Goal: Transaction & Acquisition: Purchase product/service

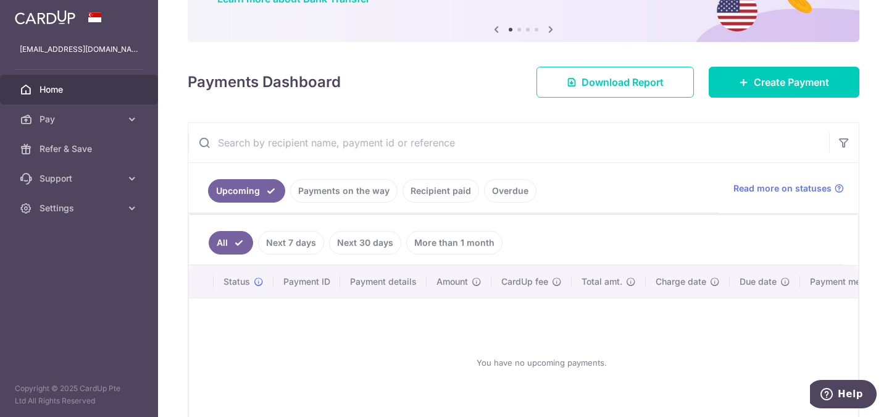
scroll to position [90, 0]
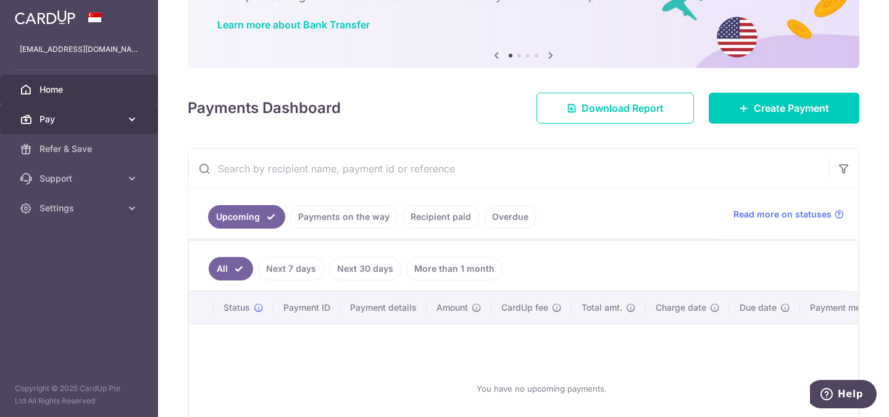
click at [73, 117] on span "Pay" at bounding box center [79, 119] width 81 height 12
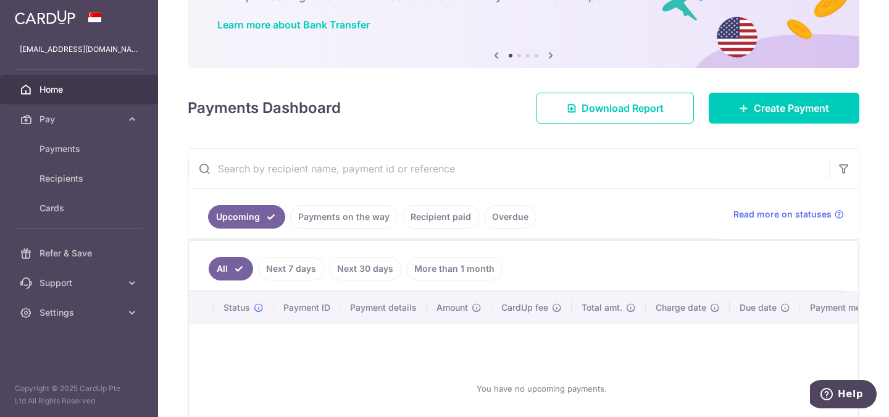
click at [338, 222] on link "Payments on the way" at bounding box center [343, 216] width 107 height 23
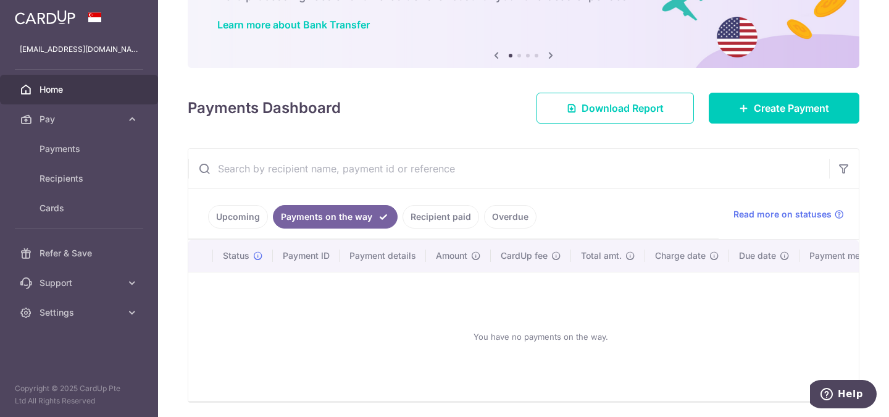
click at [442, 213] on link "Recipient paid" at bounding box center [440, 216] width 77 height 23
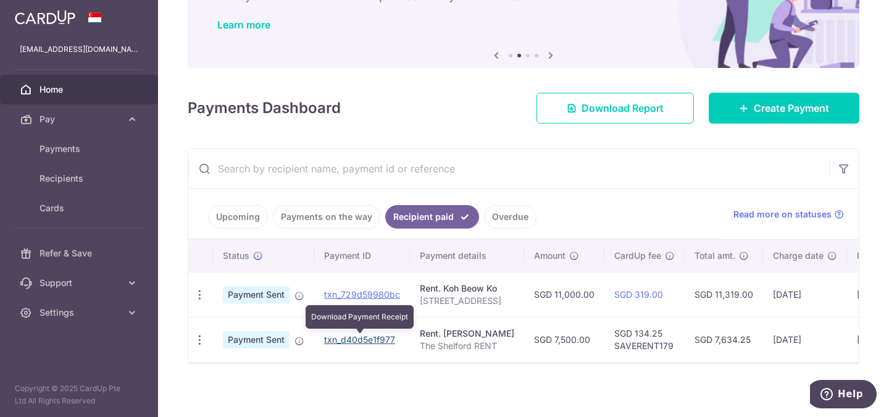
click at [363, 339] on link "txn_d40d5e1f977" at bounding box center [359, 339] width 71 height 10
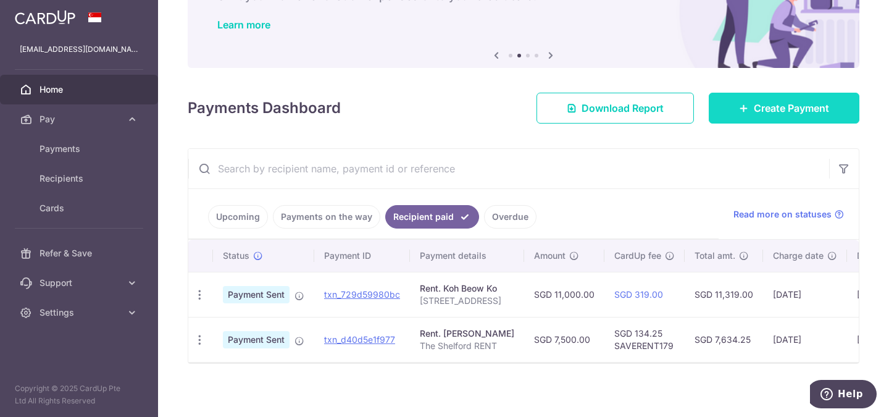
click at [794, 113] on span "Create Payment" at bounding box center [790, 108] width 75 height 15
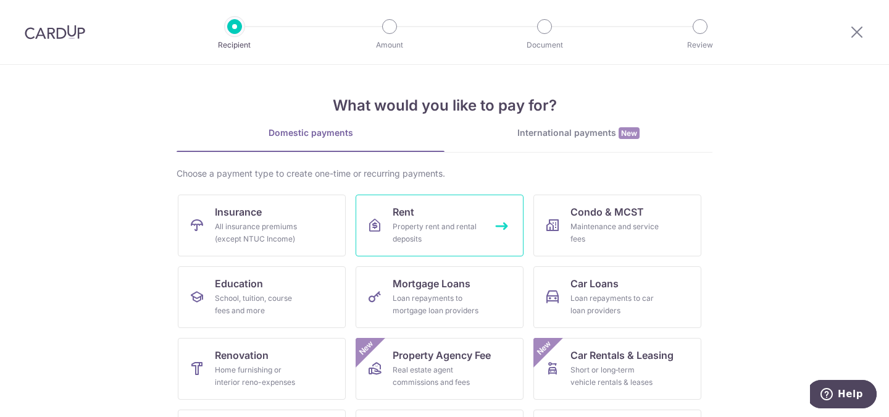
click at [406, 223] on div "Property rent and rental deposits" at bounding box center [436, 232] width 89 height 25
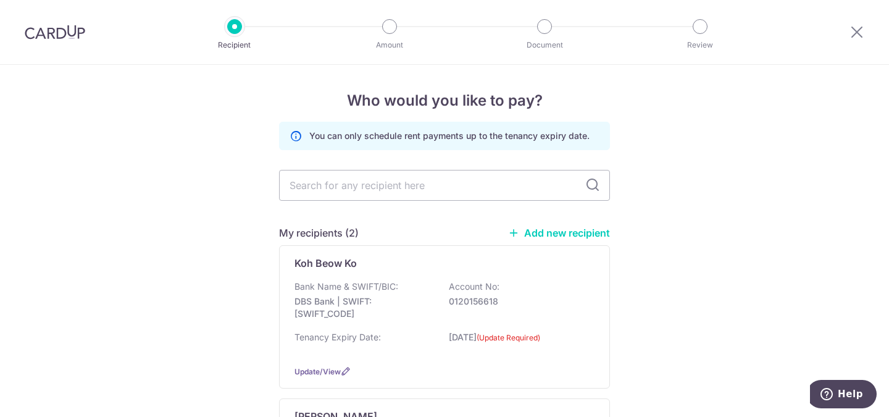
click at [563, 226] on link "Add new recipient" at bounding box center [559, 232] width 102 height 12
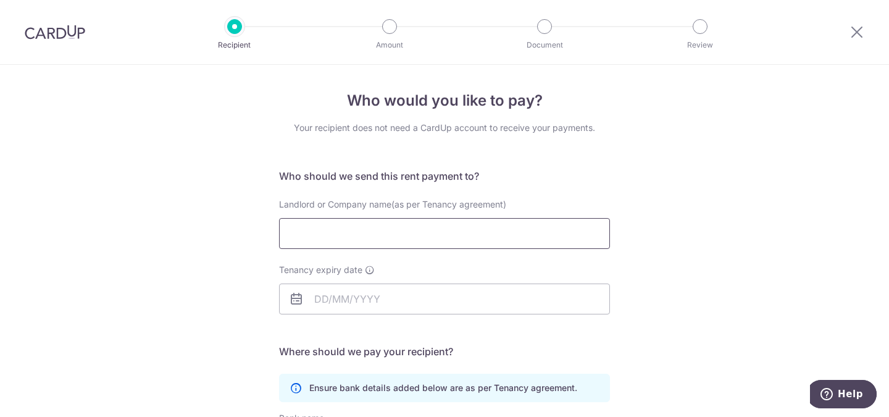
click at [322, 238] on input "Landlord or Company name(as per Tenancy agreement)" at bounding box center [444, 233] width 331 height 31
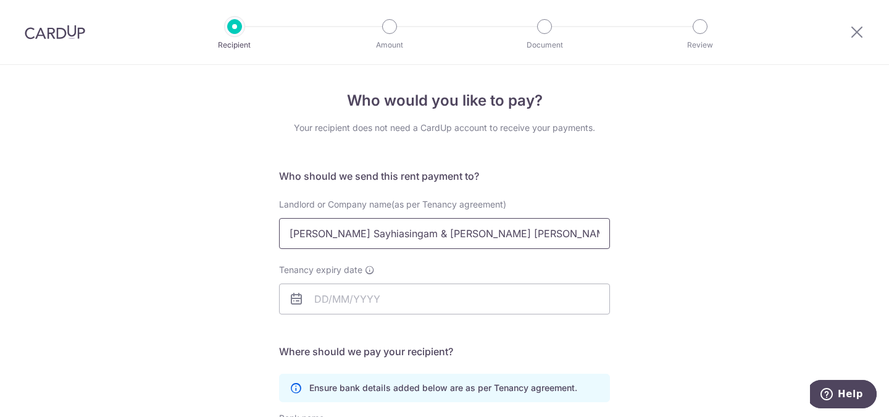
click at [413, 239] on input "George Satkunasingam Sayhiasingam & Leong Yin Ying Angela" at bounding box center [444, 233] width 331 height 31
drag, startPoint x: 413, startPoint y: 238, endPoint x: 658, endPoint y: 43, distance: 313.5
click at [649, 52] on div "Recipient Amount Document Review Who would you like to pay? Your recipient does…" at bounding box center [444, 208] width 889 height 417
type input "George Satkunasingam Sathiasingam & Leong Yin Ying Angela"
click at [726, 208] on div "Who would you like to pay? Your recipient does not need a CardUp account to rec…" at bounding box center [444, 358] width 889 height 587
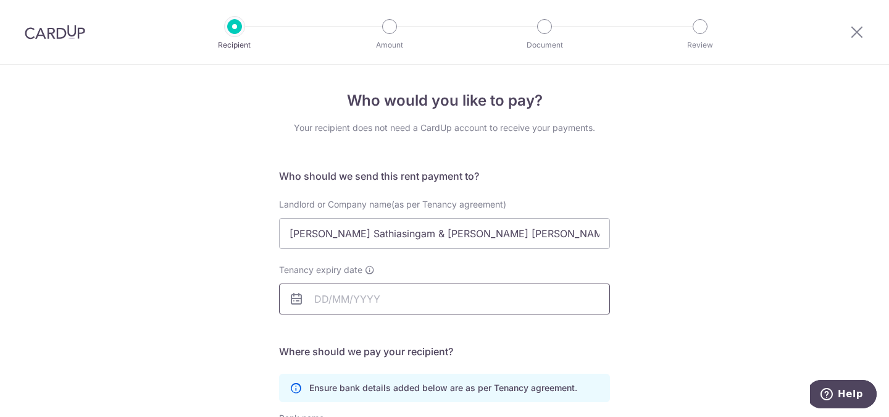
click at [402, 300] on input "Tenancy expiry date" at bounding box center [444, 298] width 331 height 31
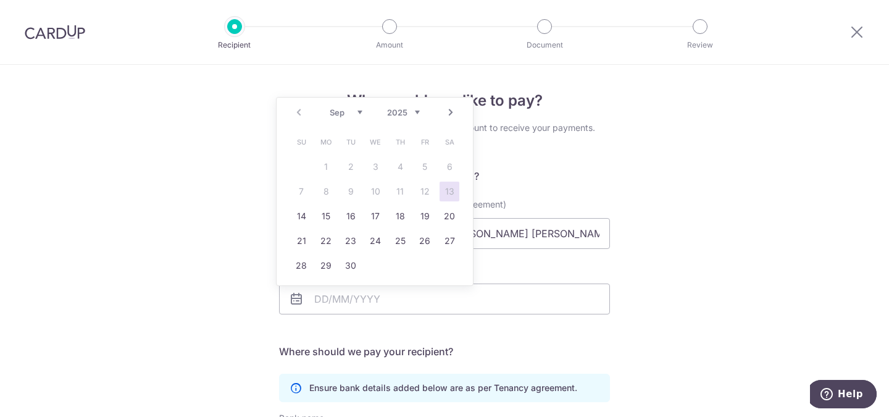
click at [405, 115] on select "2025 2026 2027 2028 2029 2030 2031 2032 2033 2034 2035" at bounding box center [403, 112] width 33 height 10
click at [342, 111] on select "Jan Feb Mar Apr May Jun Jul Aug Sep Oct Nov Dec" at bounding box center [346, 112] width 33 height 10
click at [404, 210] on link "17" at bounding box center [400, 216] width 20 height 20
type input "[DATE]"
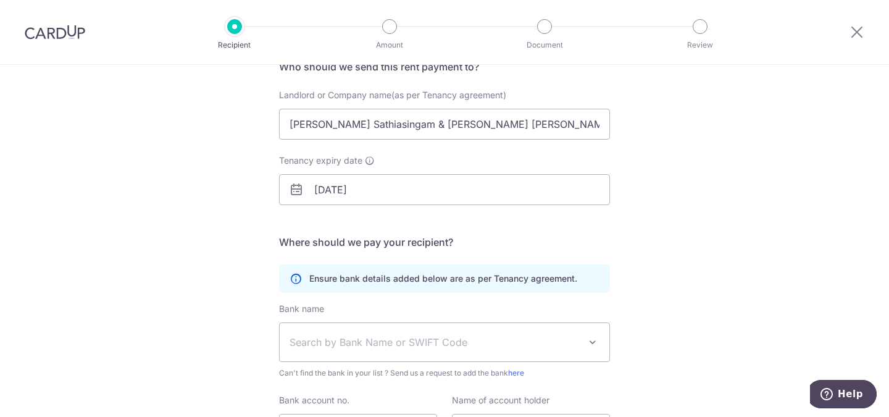
scroll to position [236, 0]
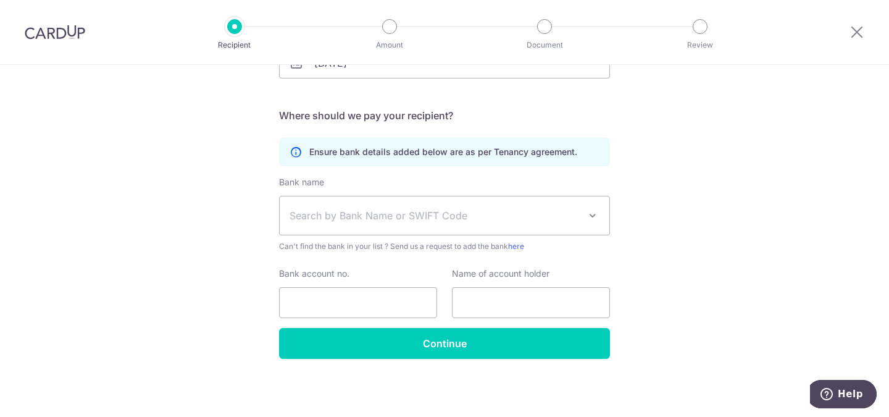
click at [378, 223] on span "Search by Bank Name or SWIFT Code" at bounding box center [445, 215] width 330 height 38
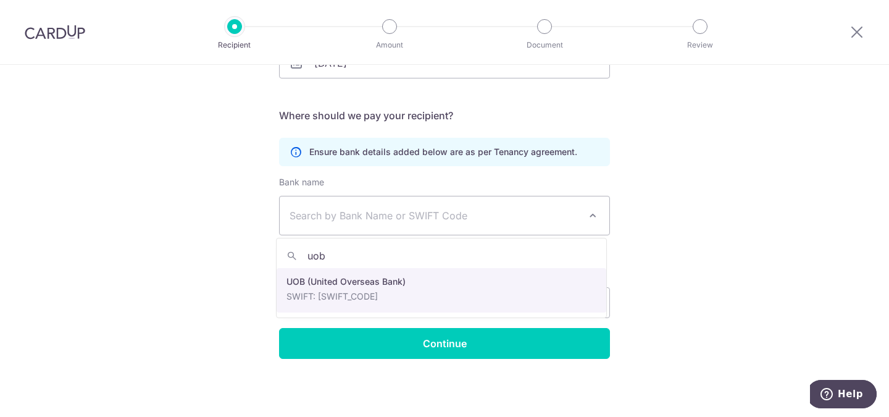
type input "uob"
select select "18"
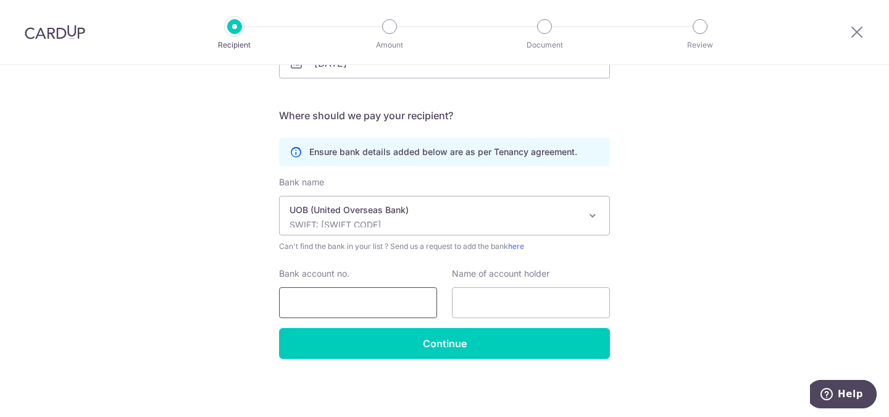
click at [373, 312] on input "Bank account no." at bounding box center [358, 302] width 158 height 31
type input "3743710272"
click at [547, 311] on input "text" at bounding box center [531, 302] width 158 height 31
click at [486, 305] on input "text" at bounding box center [531, 302] width 158 height 31
click at [797, 260] on div "Who would you like to pay? Your recipient does not need a CardUp account to rec…" at bounding box center [444, 122] width 889 height 587
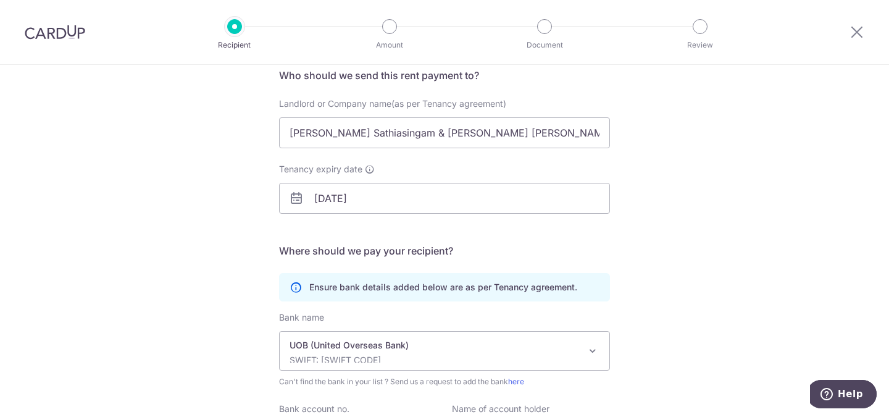
scroll to position [72, 0]
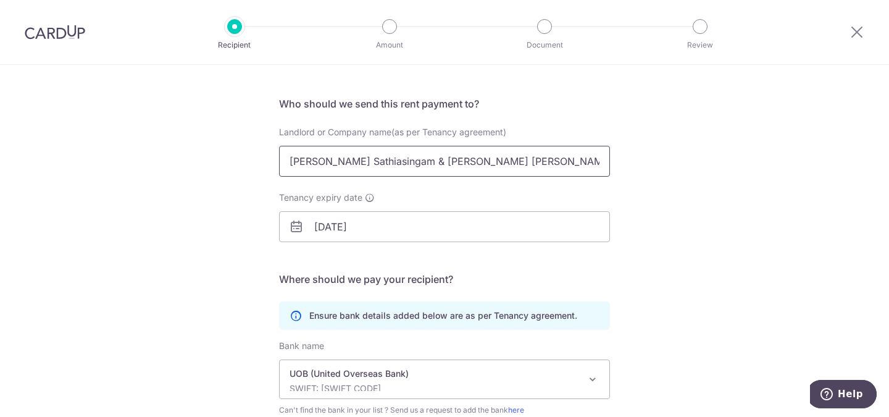
drag, startPoint x: 587, startPoint y: 161, endPoint x: 201, endPoint y: 170, distance: 386.4
click at [201, 170] on div "Who would you like to pay? Your recipient does not need a CardUp account to rec…" at bounding box center [444, 286] width 889 height 587
click at [757, 196] on div "Who would you like to pay? Your recipient does not need a CardUp account to rec…" at bounding box center [444, 286] width 889 height 587
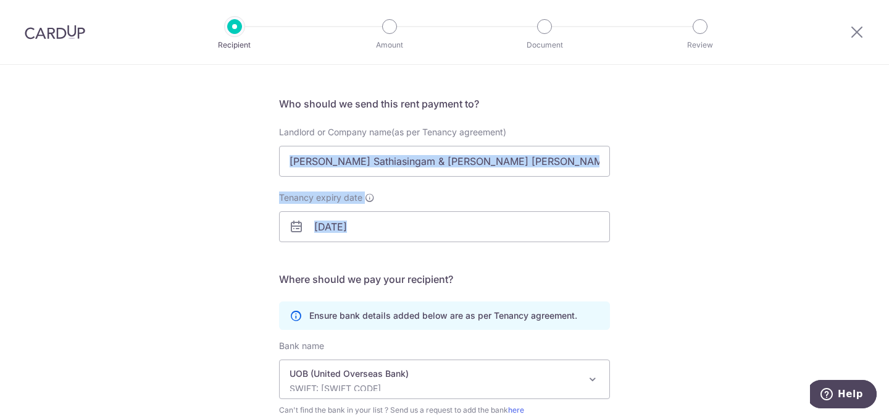
drag, startPoint x: 882, startPoint y: 181, endPoint x: 888, endPoint y: 291, distance: 110.0
click at [888, 291] on section "Who would you like to pay? Your recipient does not need a CardUp account to rec…" at bounding box center [444, 241] width 889 height 352
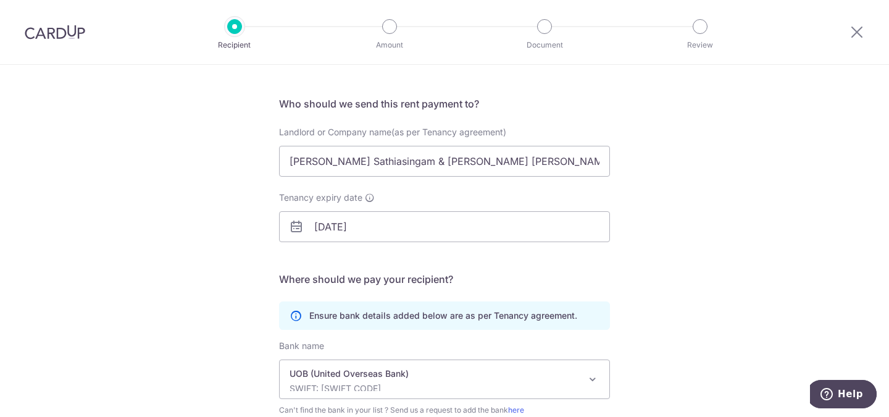
click at [717, 189] on div "Who would you like to pay? Your recipient does not need a CardUp account to rec…" at bounding box center [444, 286] width 889 height 587
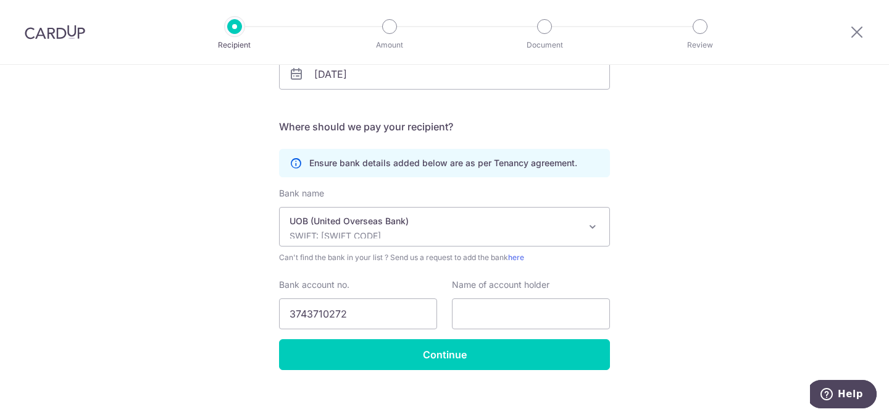
scroll to position [236, 0]
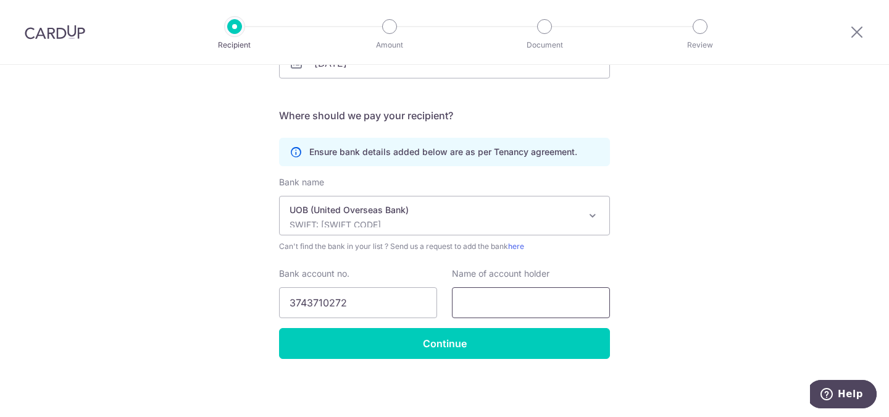
click at [483, 299] on input "text" at bounding box center [531, 302] width 158 height 31
paste input "[PERSON_NAME] Sathiasingam & [PERSON_NAME] [PERSON_NAME]"
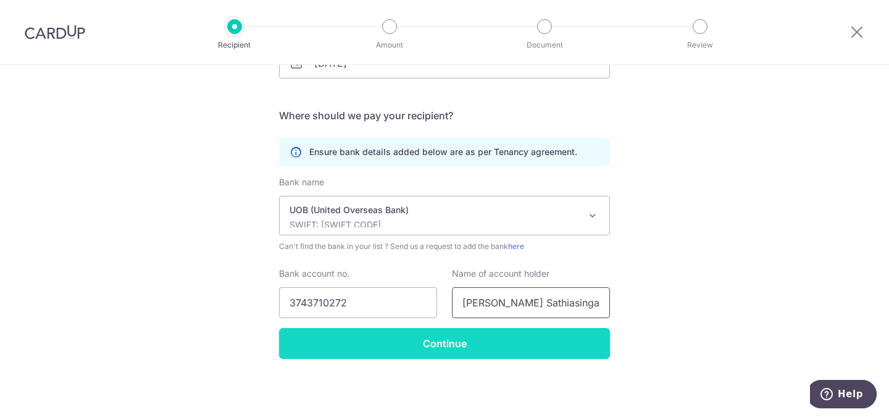
type input "[PERSON_NAME] Sathiasingam & [PERSON_NAME] [PERSON_NAME]"
click at [439, 341] on input "Continue" at bounding box center [444, 343] width 331 height 31
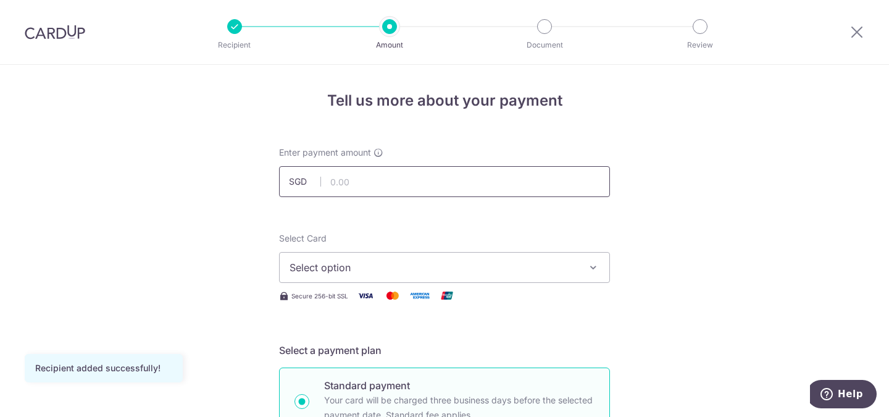
click at [354, 186] on input "text" at bounding box center [444, 181] width 331 height 31
type input "8,500.00"
click at [380, 268] on span "Select option" at bounding box center [433, 267] width 288 height 15
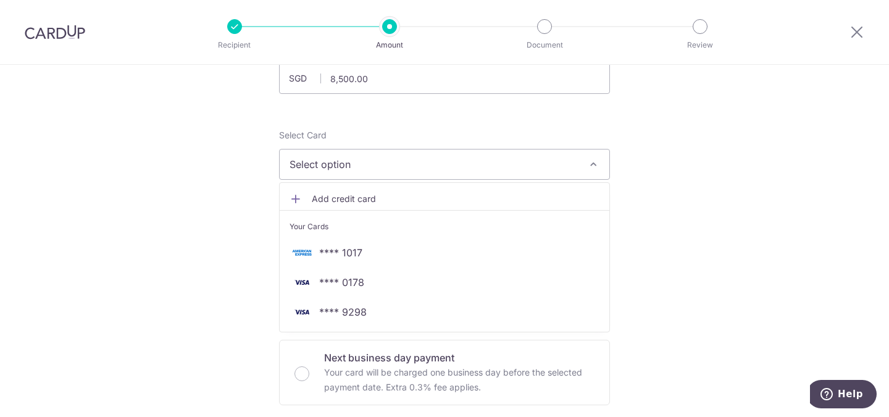
scroll to position [98, 0]
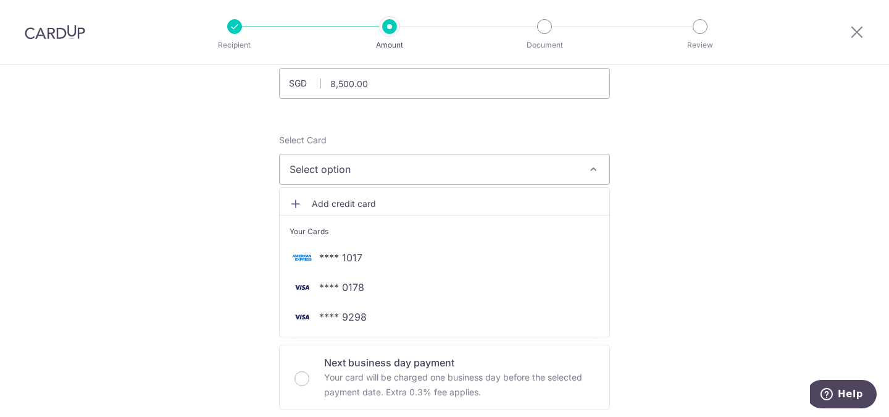
click at [348, 202] on span "Add credit card" at bounding box center [456, 203] width 288 height 12
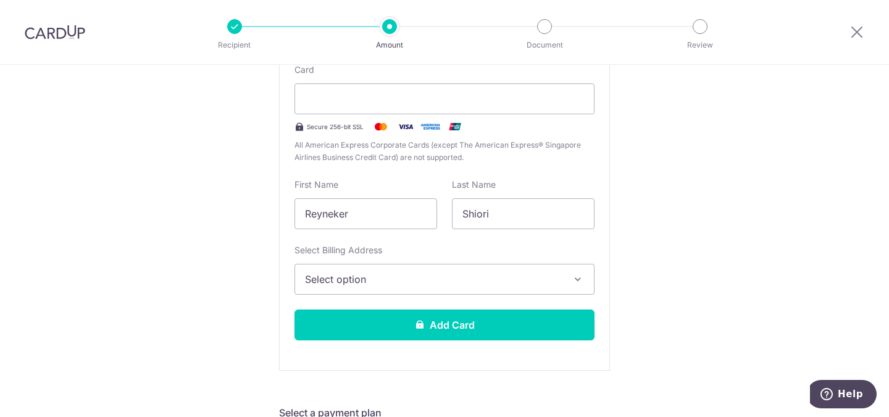
scroll to position [287, 0]
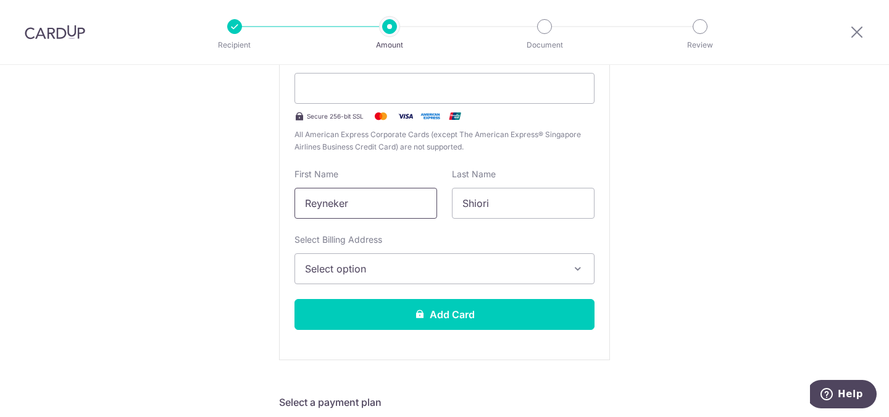
drag, startPoint x: 386, startPoint y: 209, endPoint x: 96, endPoint y: 199, distance: 290.2
type input "Shiori"
drag, startPoint x: 522, startPoint y: 211, endPoint x: 372, endPoint y: 215, distance: 150.0
click at [372, 215] on div "First Name Shiori Last Name Shiori" at bounding box center [444, 193] width 315 height 51
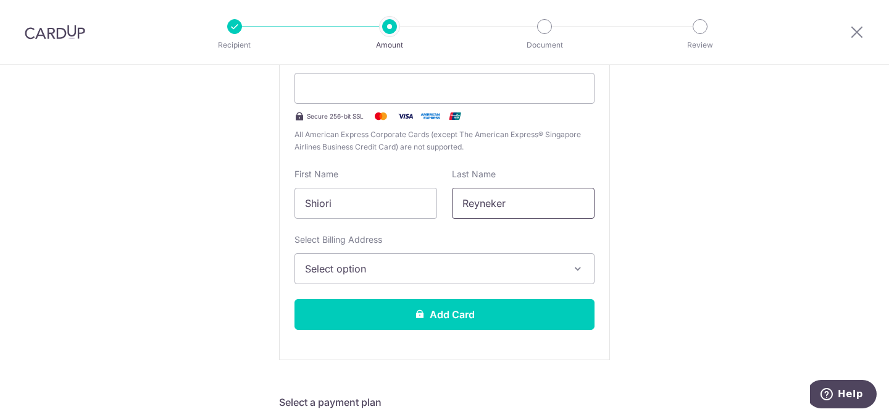
type input "Reyneker"
click at [400, 272] on span "Select option" at bounding box center [433, 268] width 257 height 15
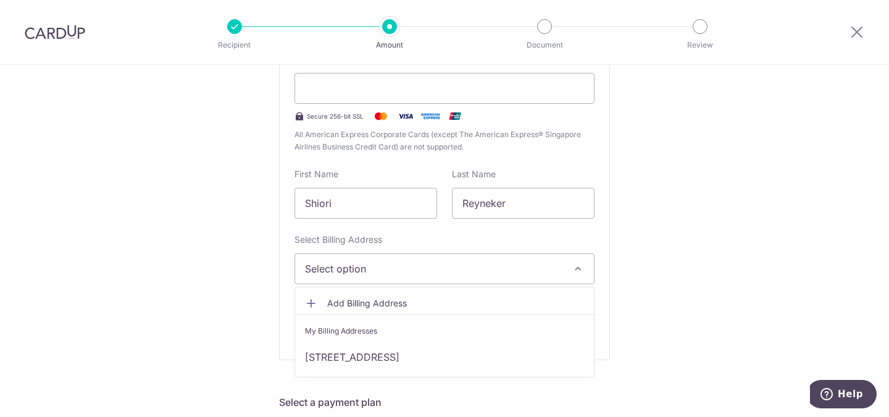
click at [305, 301] on icon at bounding box center [311, 303] width 12 height 12
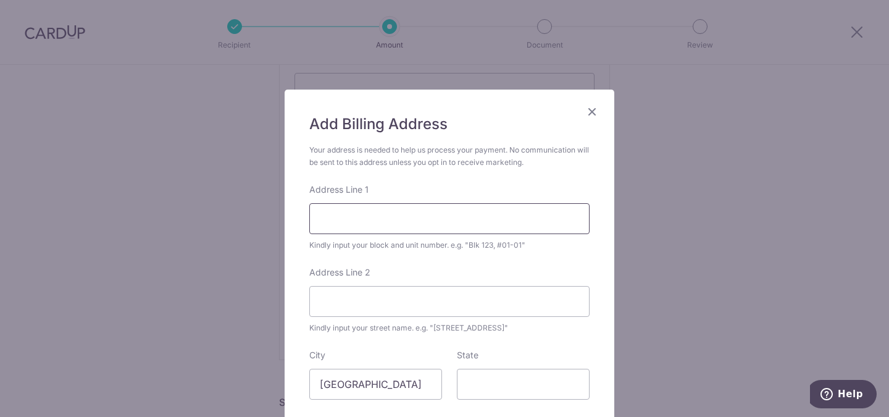
click at [350, 218] on input "Address Line 1" at bounding box center [449, 218] width 280 height 31
type input "967 Bukit Timah road 04-09 Floridian"
click at [513, 388] on input "State" at bounding box center [523, 383] width 133 height 31
type input "[GEOGRAPHIC_DATA]"
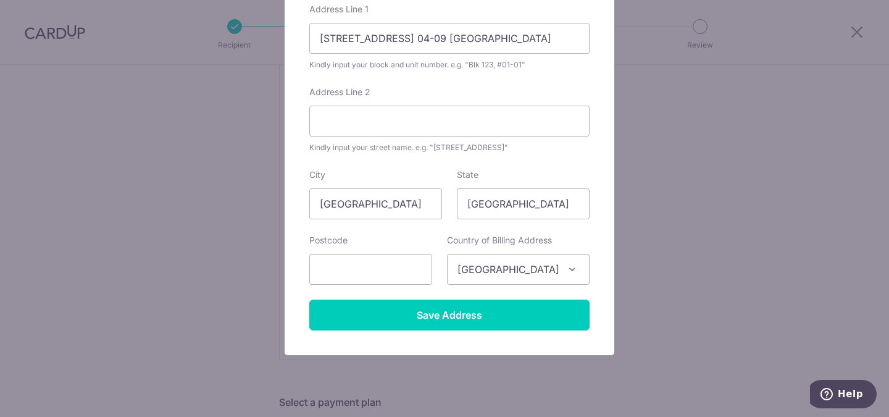
scroll to position [182, 0]
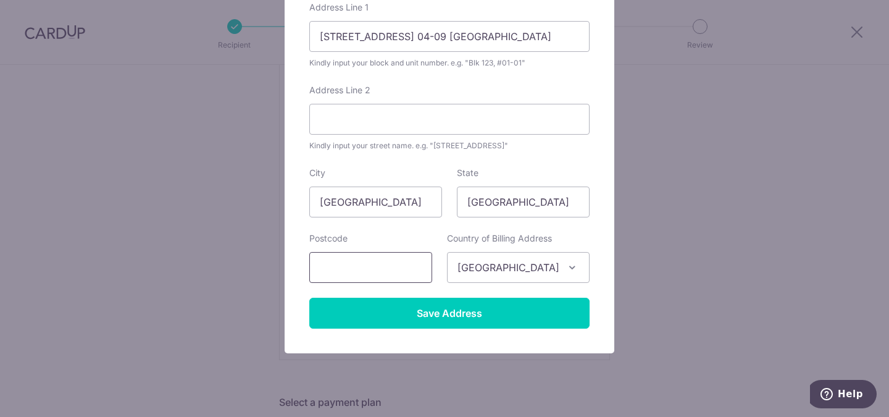
click at [337, 275] on input "text" at bounding box center [370, 267] width 123 height 31
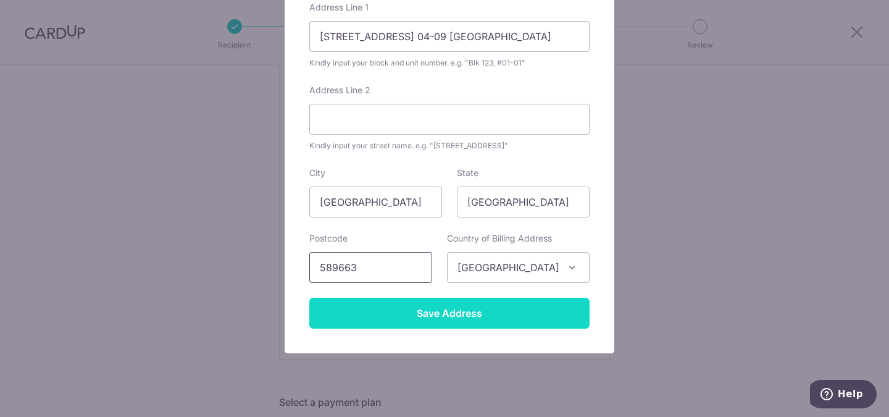
type input "589663"
click at [462, 315] on input "Save Address" at bounding box center [449, 312] width 280 height 31
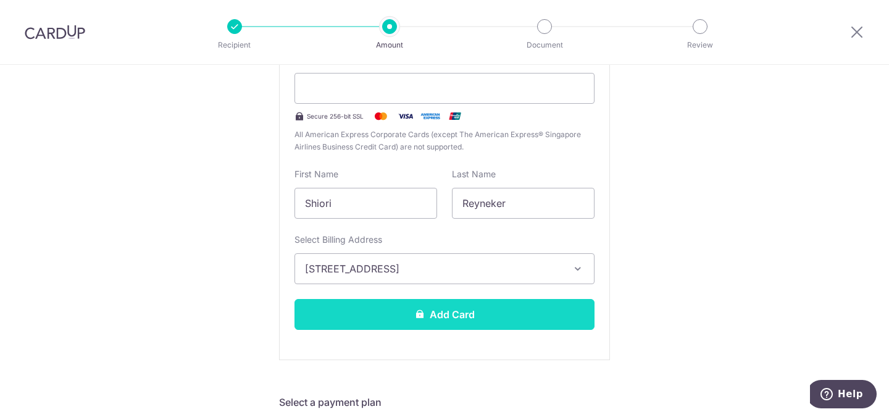
click at [446, 315] on button "Add Card" at bounding box center [444, 314] width 300 height 31
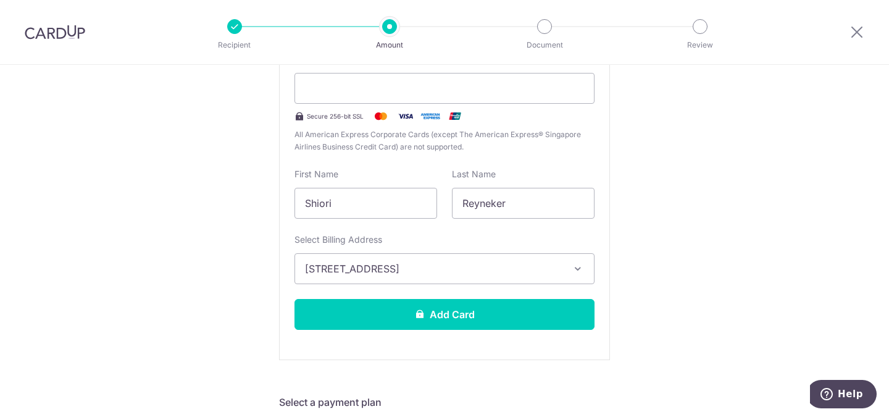
scroll to position [287, 0]
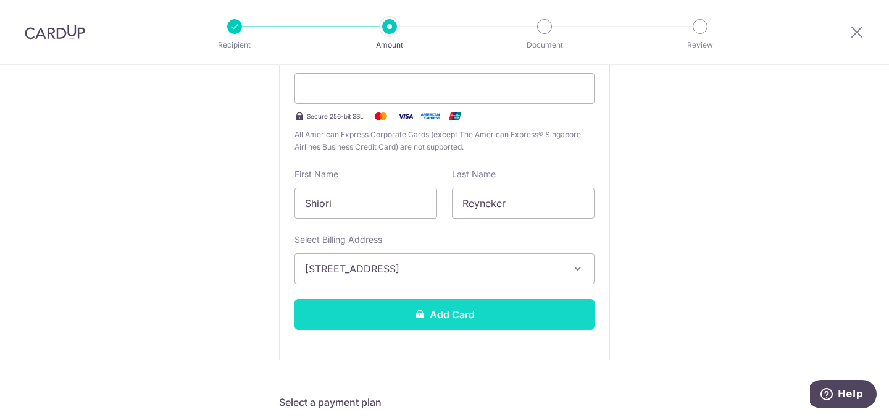
click at [468, 320] on button "Add Card" at bounding box center [444, 314] width 300 height 31
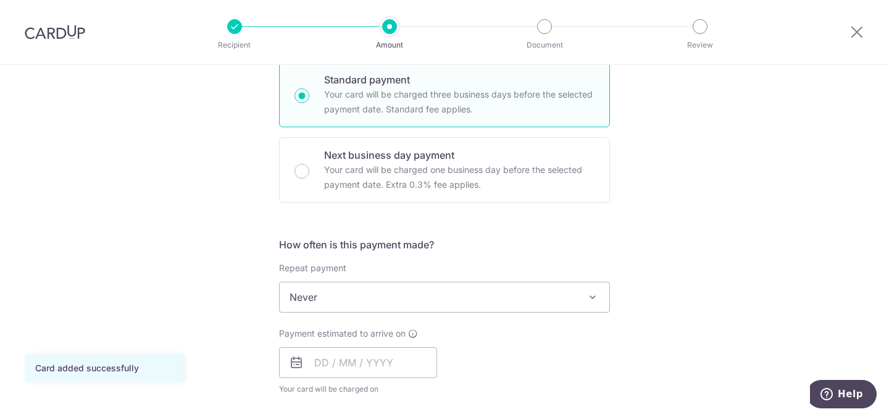
scroll to position [312, 0]
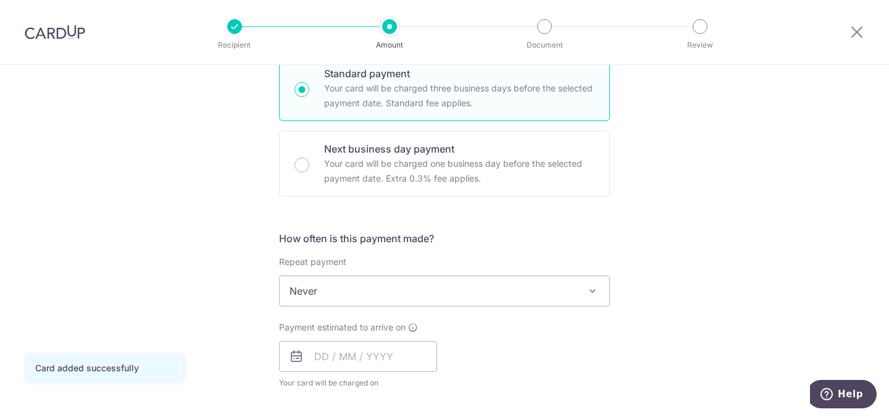
click at [387, 288] on span "Never" at bounding box center [445, 291] width 330 height 30
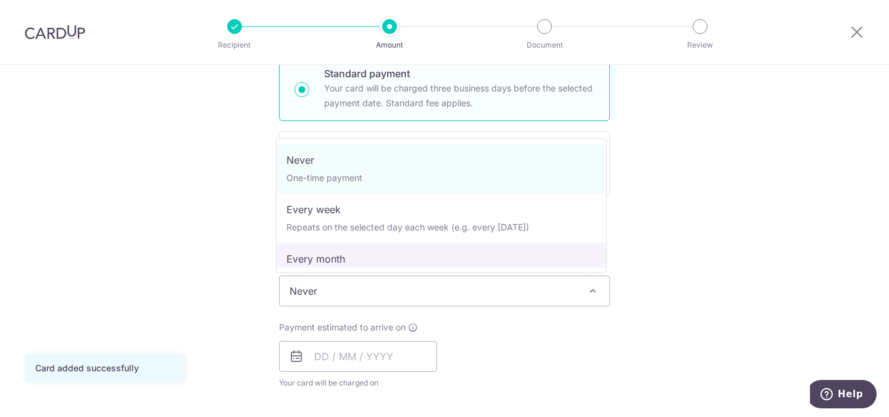
select select "3"
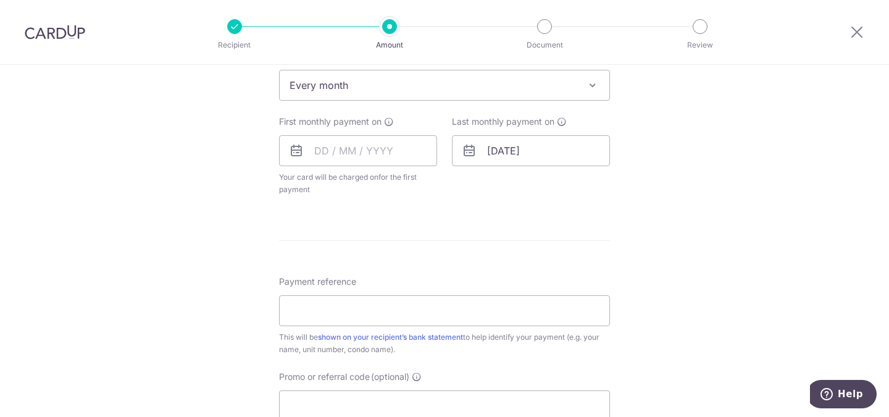
scroll to position [558, 0]
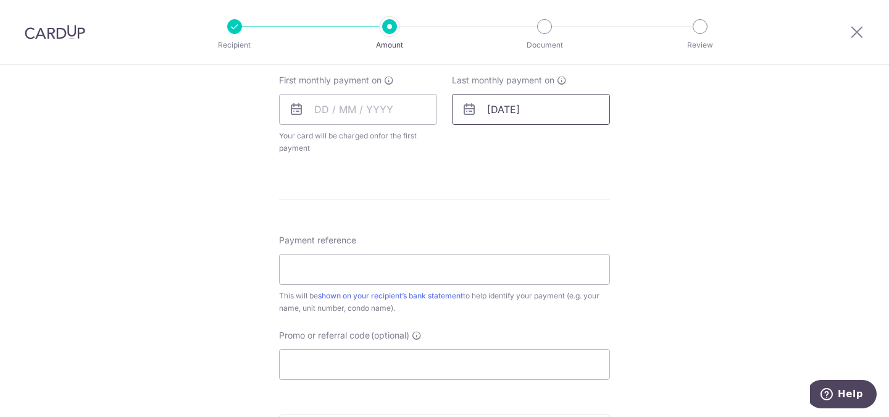
click at [556, 109] on input "[DATE]" at bounding box center [531, 109] width 158 height 31
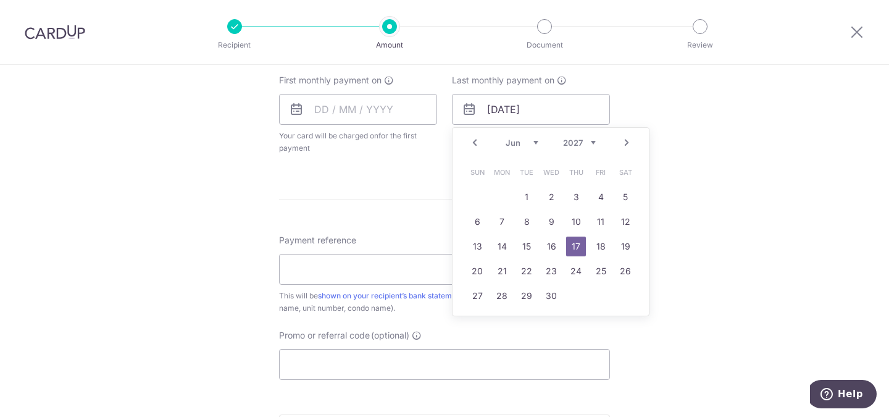
click at [473, 143] on link "Prev" at bounding box center [474, 142] width 15 height 15
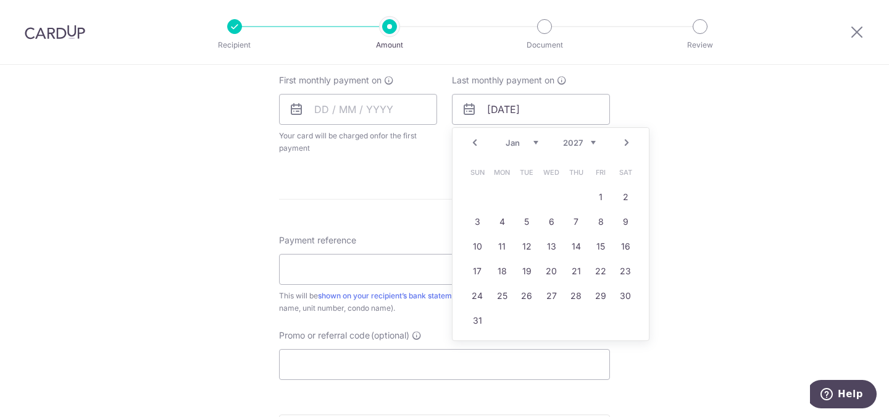
click at [473, 143] on link "Prev" at bounding box center [474, 142] width 15 height 15
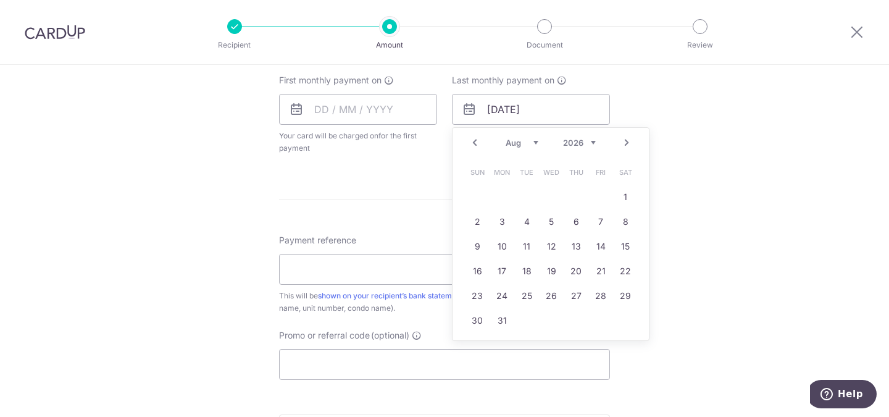
click at [473, 143] on link "Prev" at bounding box center [474, 142] width 15 height 15
click at [621, 241] on link "18" at bounding box center [625, 246] width 20 height 20
type input "18/04/2026"
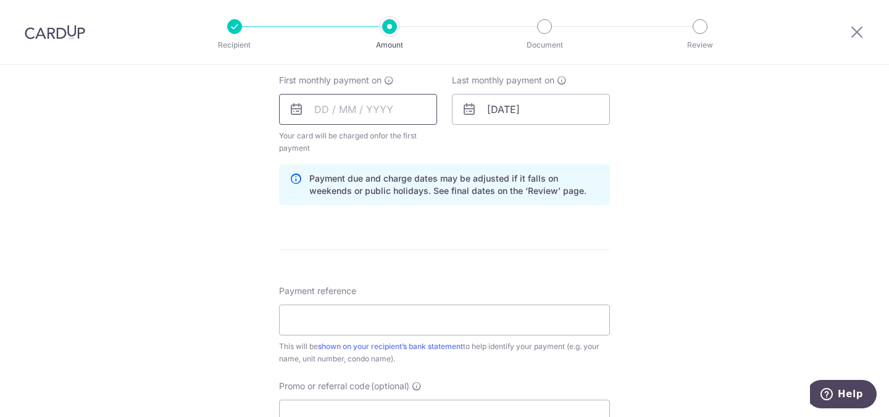
click at [327, 117] on input "text" at bounding box center [358, 109] width 158 height 31
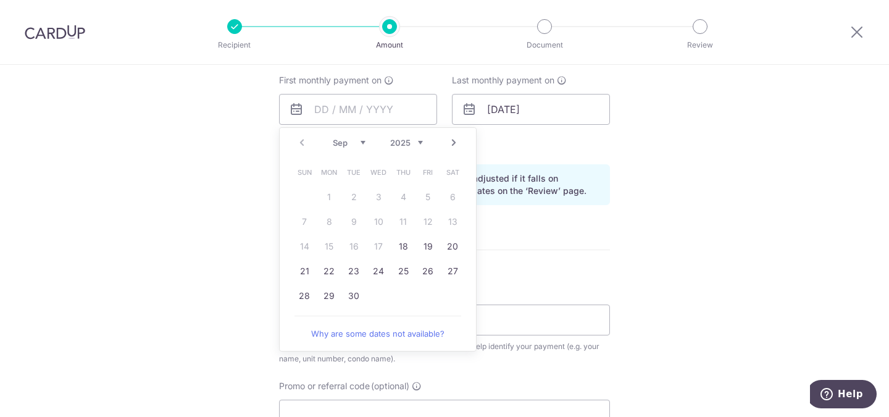
click at [376, 246] on table "Sun Mon Tue Wed Thu Fri Sat 1 2 3 4 5 6 7 8 9 10 11 12 13 14 15 16 17 18 19 20 …" at bounding box center [378, 234] width 173 height 148
click at [399, 246] on link "18" at bounding box center [403, 246] width 20 height 20
type input "[DATE]"
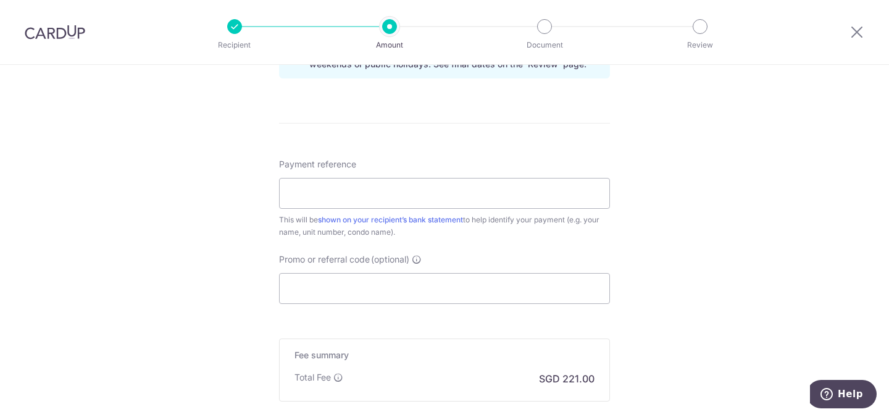
scroll to position [687, 0]
click at [352, 201] on input "Payment reference" at bounding box center [444, 191] width 331 height 31
drag, startPoint x: 317, startPoint y: 189, endPoint x: 276, endPoint y: 199, distance: 42.4
click at [279, 199] on input "04-09 Floridian Rent" at bounding box center [444, 191] width 331 height 31
click at [460, 200] on input "Floridian Rent" at bounding box center [444, 191] width 331 height 31
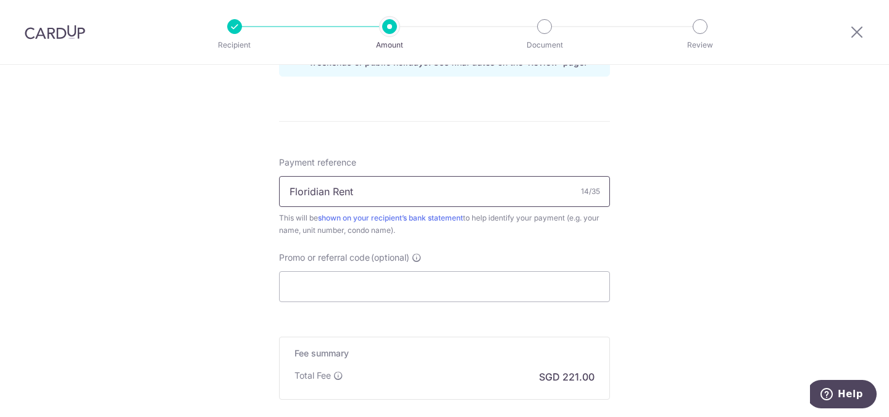
scroll to position [828, 0]
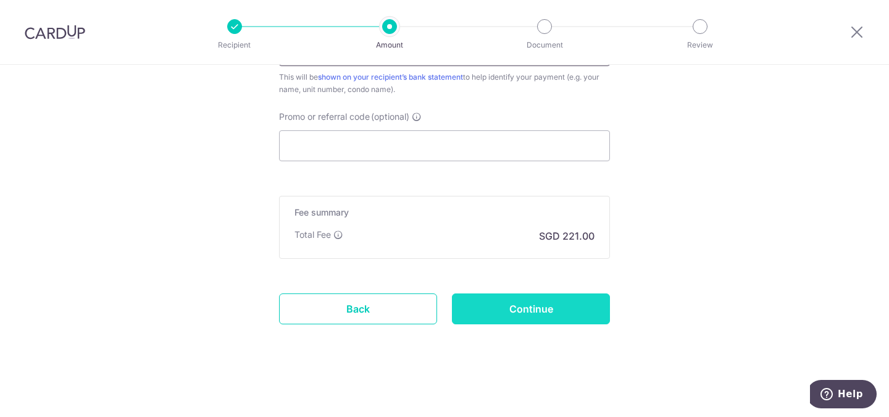
type input "Floridian Rent"
click at [545, 305] on input "Continue" at bounding box center [531, 308] width 158 height 31
type input "Create Schedule"
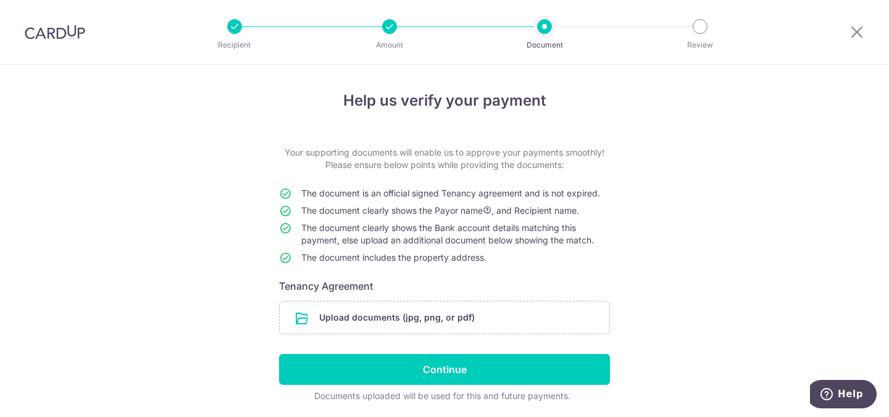
scroll to position [43, 0]
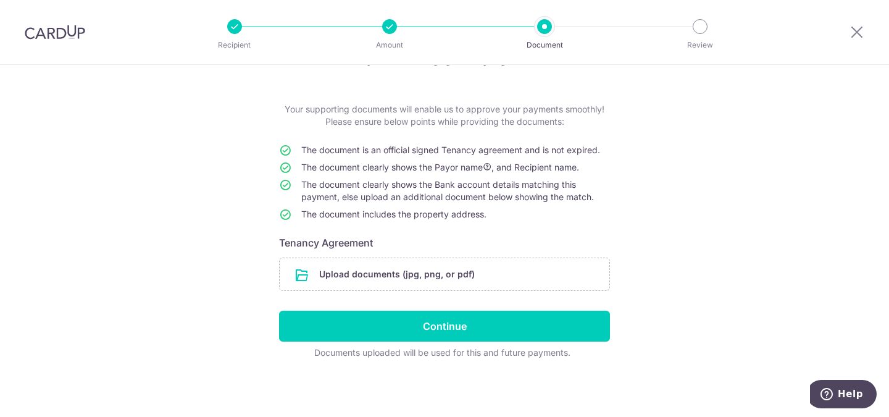
click at [387, 30] on div at bounding box center [389, 26] width 15 height 15
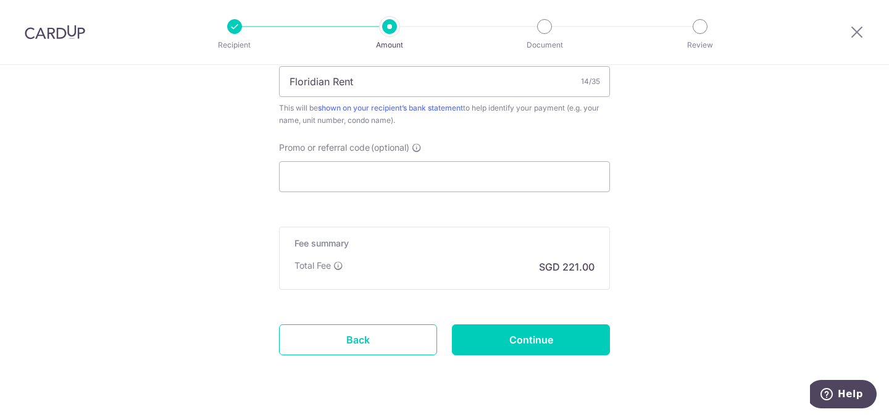
scroll to position [748, 0]
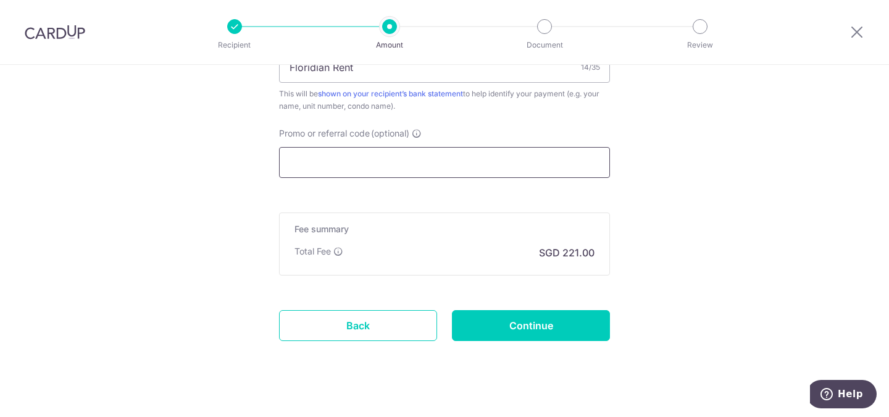
click at [346, 160] on input "Promo or referral code (optional)" at bounding box center [444, 162] width 331 height 31
paste input "[PERSON_NAME] Sathiasingam & [PERSON_NAME] [PERSON_NAME]"
type input "[PERSON_NAME] Sathiasingam & [PERSON_NAME] [PERSON_NAME]"
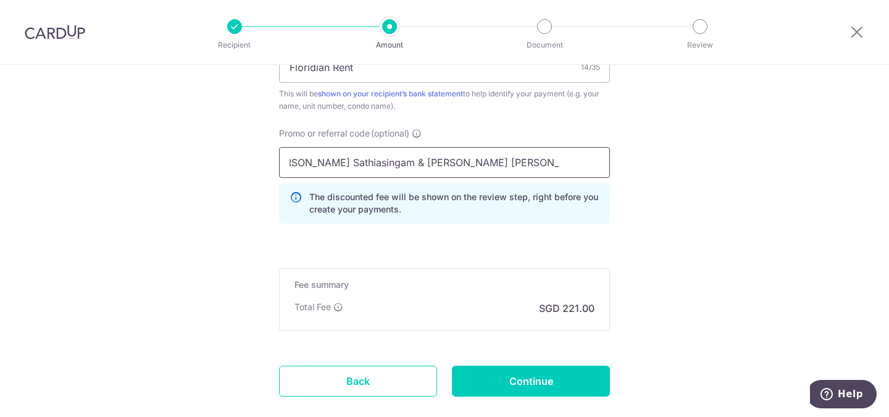
scroll to position [0, 0]
drag, startPoint x: 574, startPoint y: 159, endPoint x: 195, endPoint y: 152, distance: 379.0
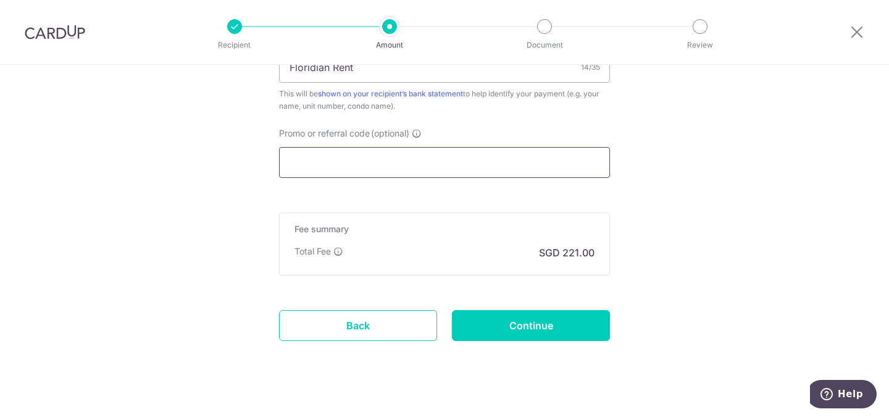
paste input "SAVERENT179"
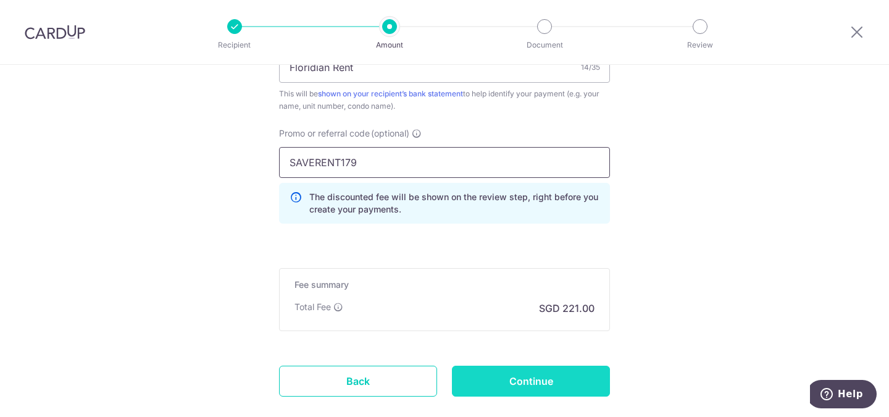
type input "SAVERENT179"
click at [541, 371] on input "Continue" at bounding box center [531, 380] width 158 height 31
type input "Update Schedule"
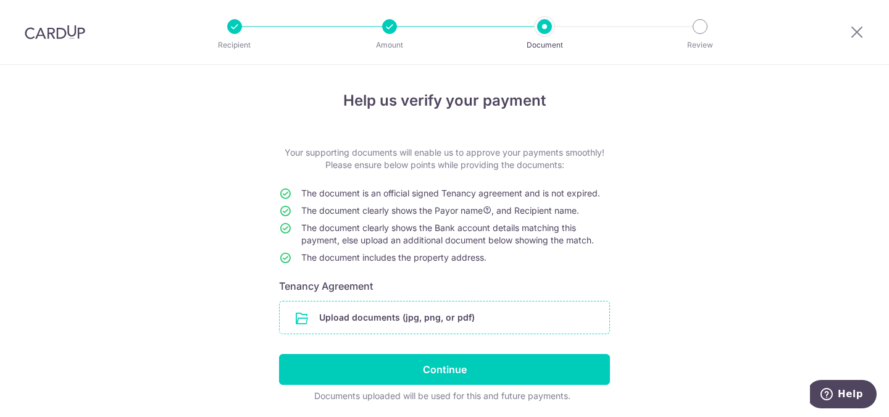
click at [389, 311] on input "file" at bounding box center [445, 317] width 330 height 32
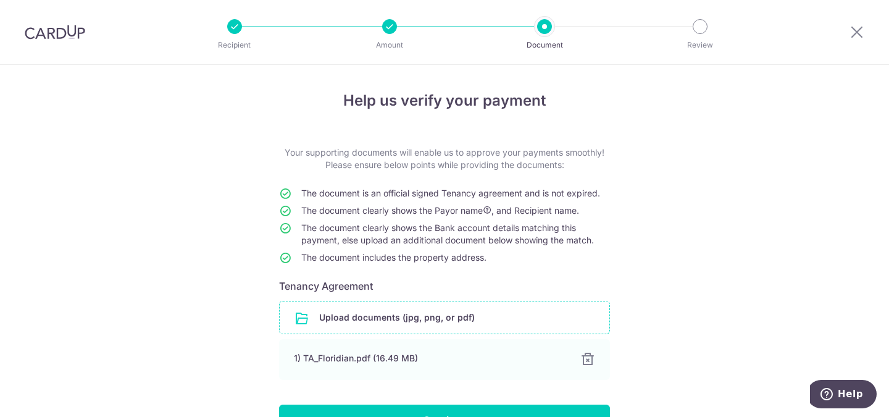
scroll to position [94, 0]
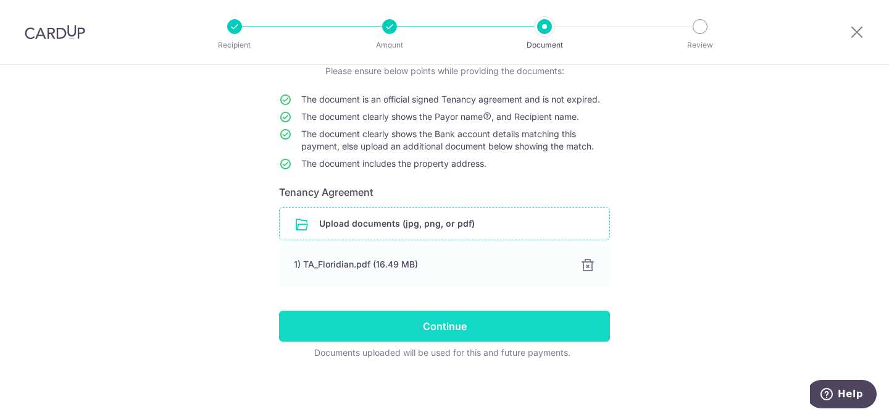
click at [439, 324] on input "Continue" at bounding box center [444, 325] width 331 height 31
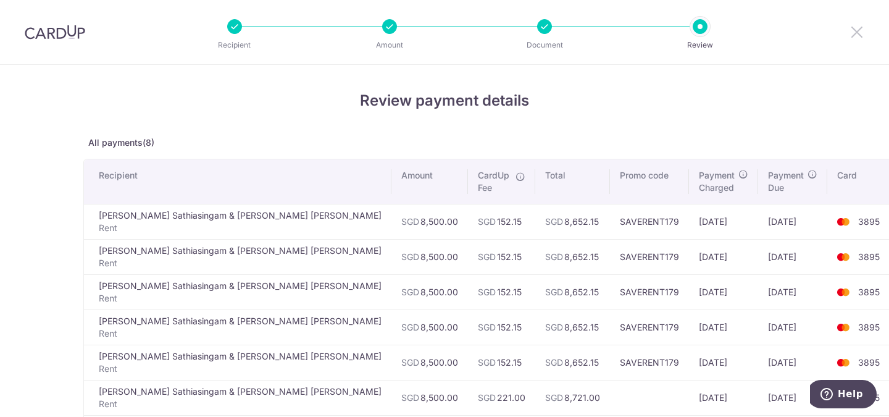
click at [853, 28] on icon at bounding box center [856, 31] width 15 height 15
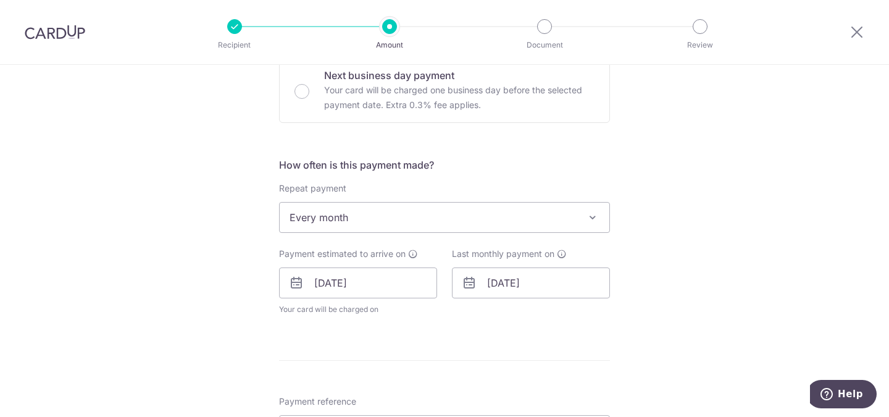
scroll to position [421, 0]
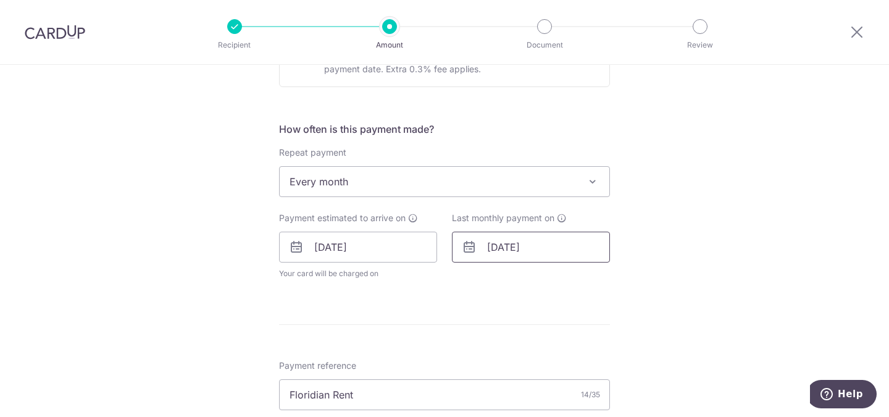
click at [578, 242] on input "18/04/2026" at bounding box center [531, 246] width 158 height 31
click at [472, 281] on link "Prev" at bounding box center [474, 280] width 15 height 15
click at [470, 407] on link "18" at bounding box center [477, 409] width 20 height 20
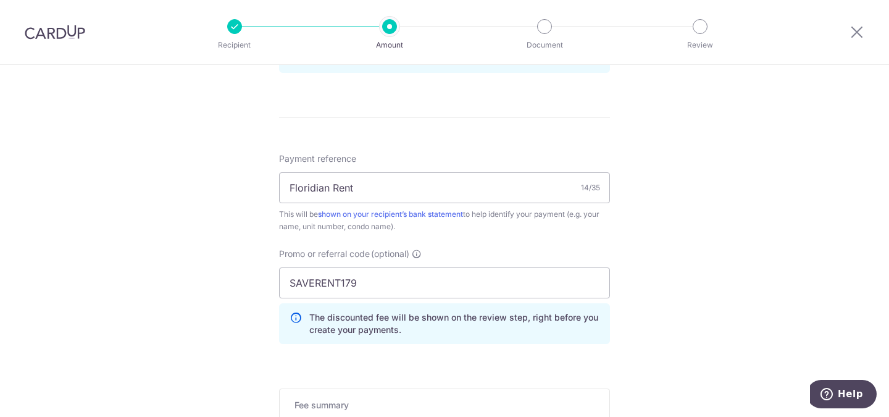
scroll to position [513, 0]
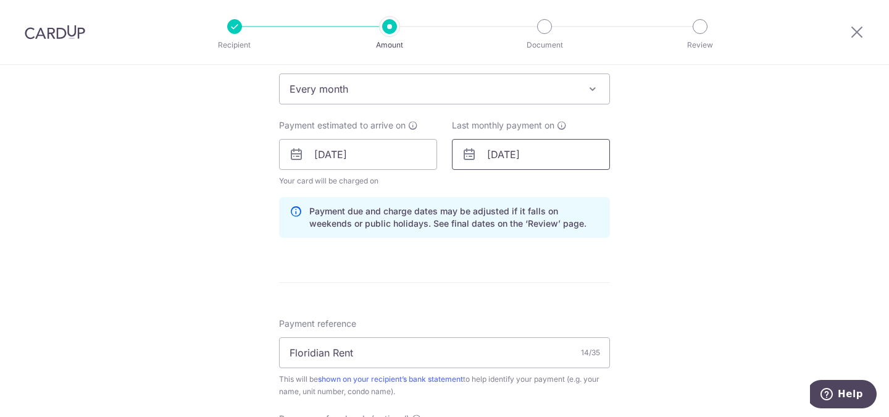
click at [577, 160] on input "[DATE]" at bounding box center [531, 154] width 158 height 31
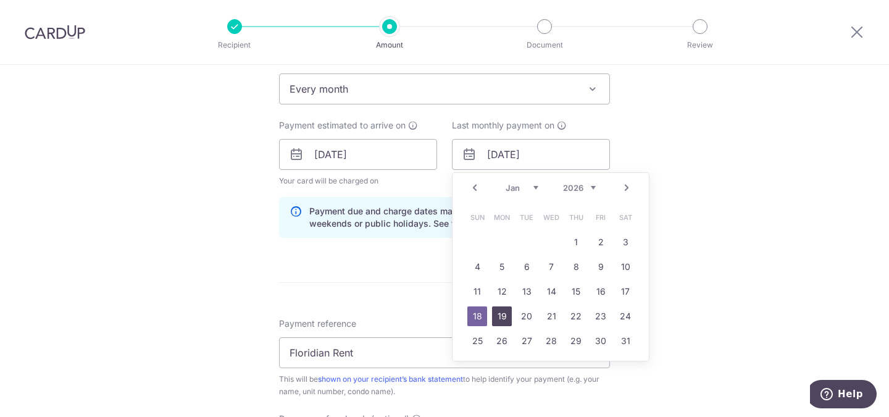
click at [496, 312] on link "19" at bounding box center [502, 316] width 20 height 20
type input "19/01/2026"
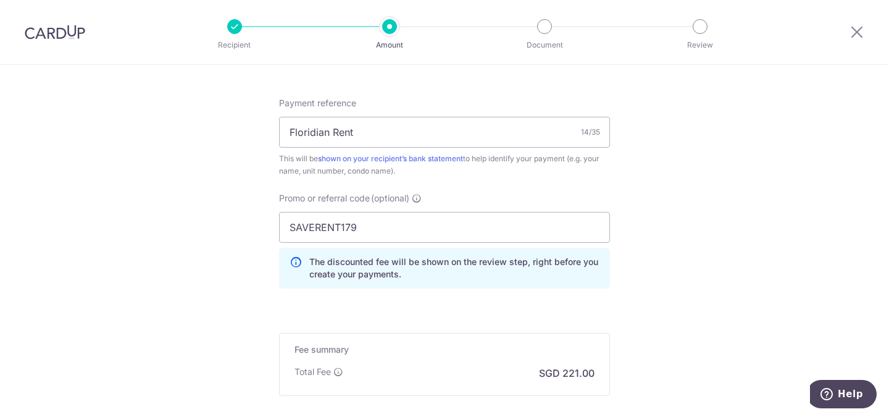
scroll to position [871, 0]
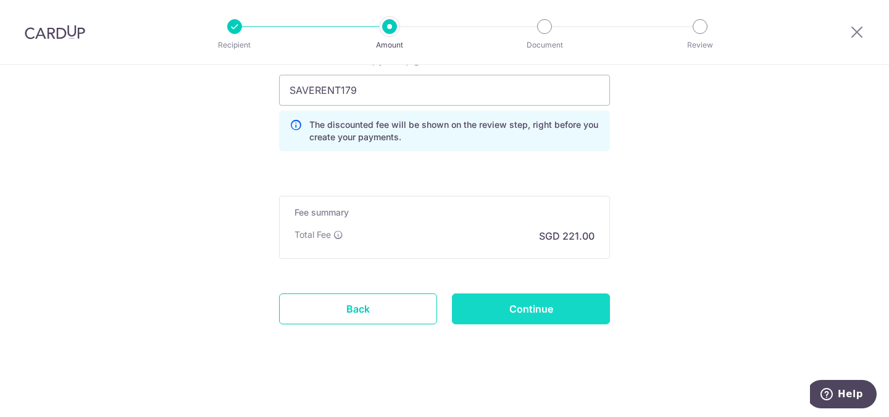
click at [533, 301] on input "Continue" at bounding box center [531, 308] width 158 height 31
type input "Update Schedule"
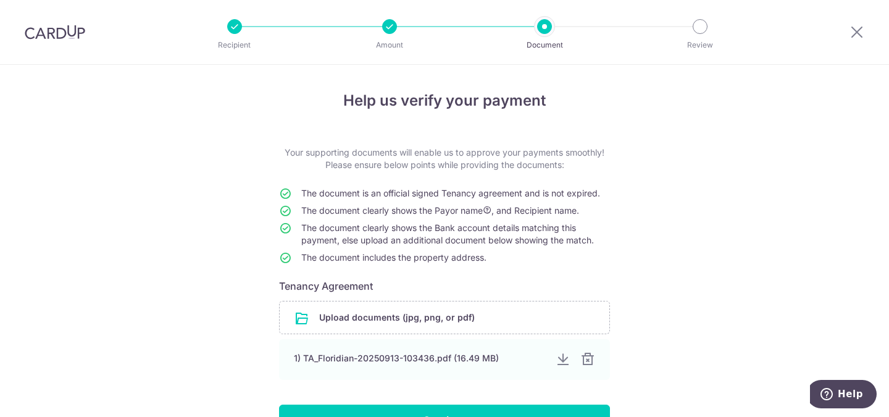
scroll to position [94, 0]
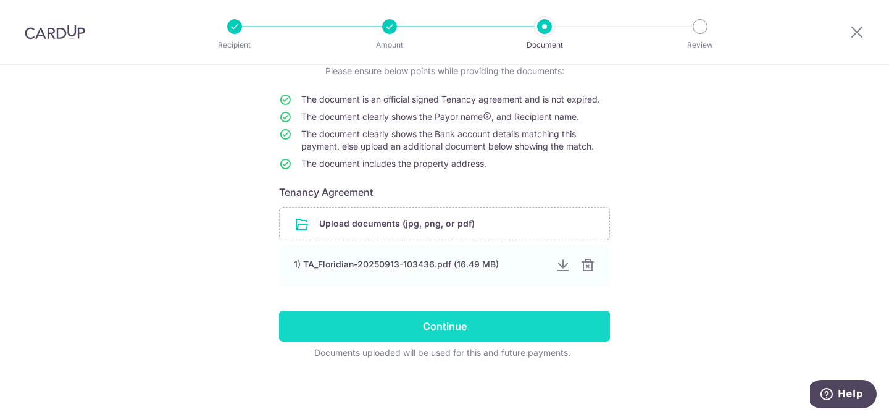
click at [442, 322] on input "Continue" at bounding box center [444, 325] width 331 height 31
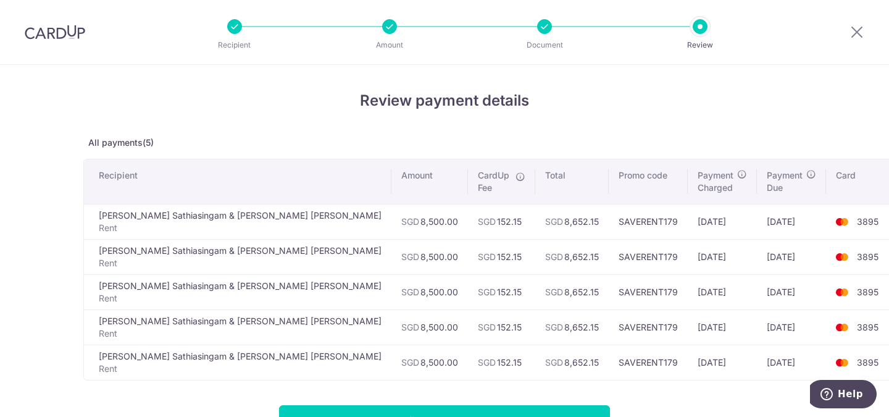
scroll to position [93, 0]
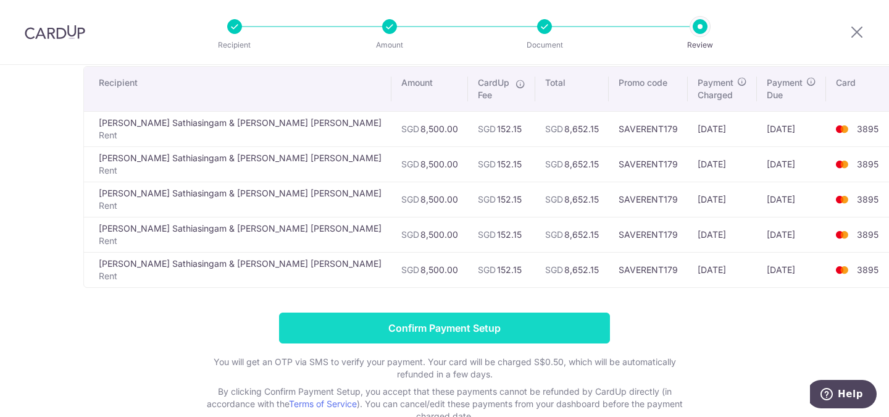
click at [460, 333] on input "Confirm Payment Setup" at bounding box center [444, 327] width 331 height 31
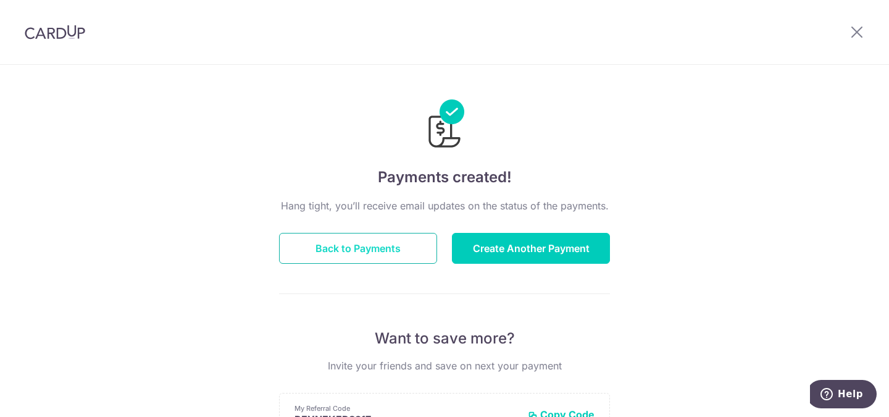
click at [354, 258] on button "Back to Payments" at bounding box center [358, 248] width 158 height 31
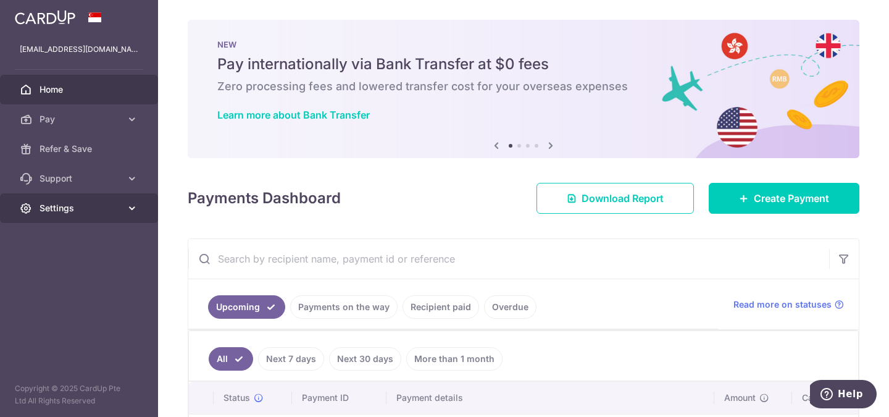
click at [117, 200] on link "Settings" at bounding box center [79, 208] width 158 height 30
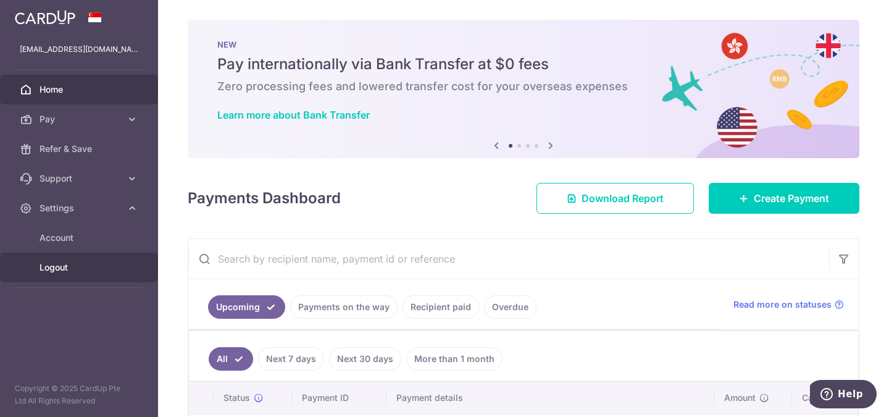
click at [59, 262] on span "Logout" at bounding box center [79, 267] width 81 height 12
